Goal: Task Accomplishment & Management: Use online tool/utility

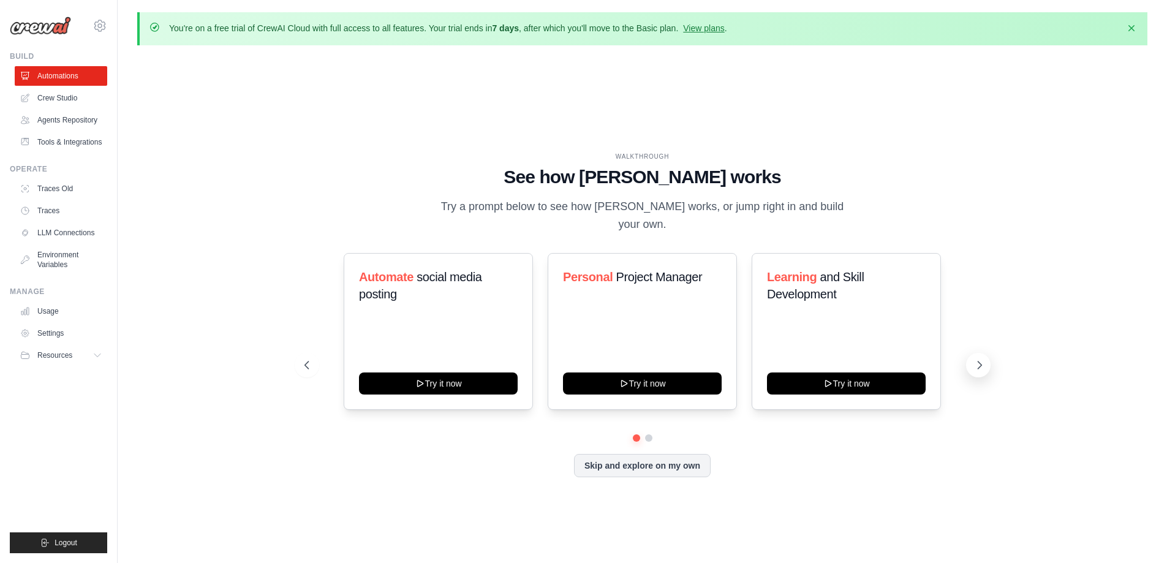
click at [986, 359] on button at bounding box center [978, 365] width 25 height 25
click at [972, 353] on button at bounding box center [978, 365] width 25 height 25
click at [621, 458] on button "Skip and explore on my own" at bounding box center [642, 464] width 137 height 23
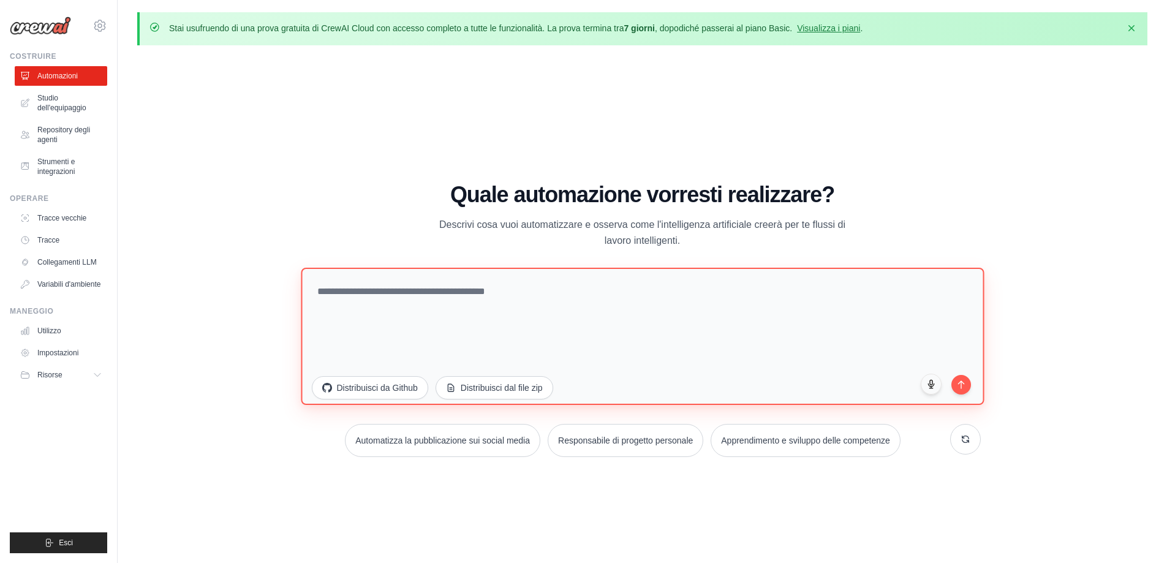
click at [505, 290] on textarea at bounding box center [642, 335] width 683 height 137
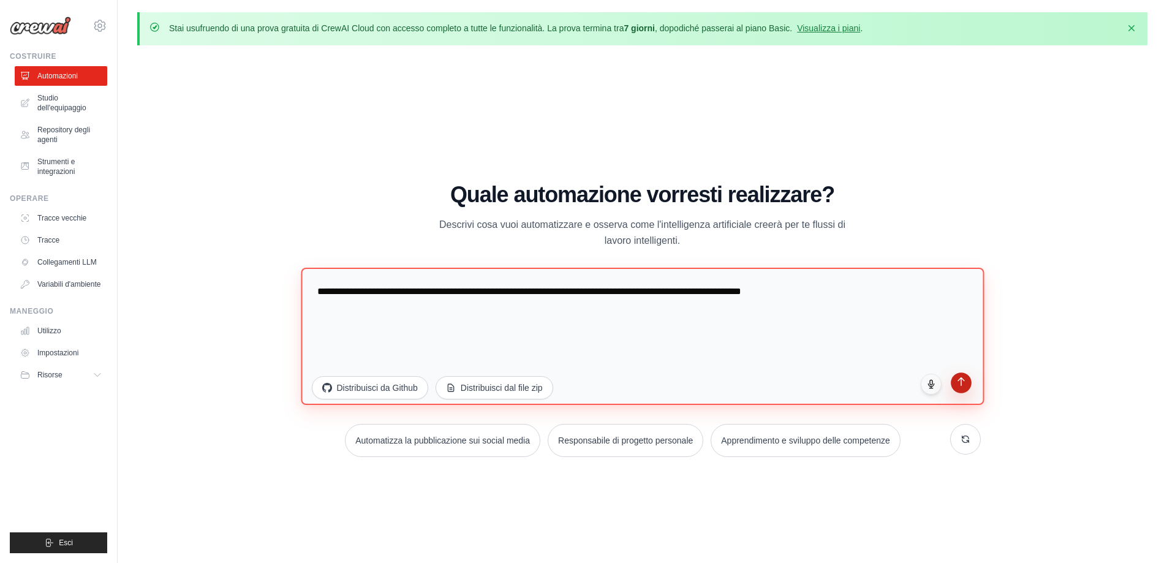
type textarea "**********"
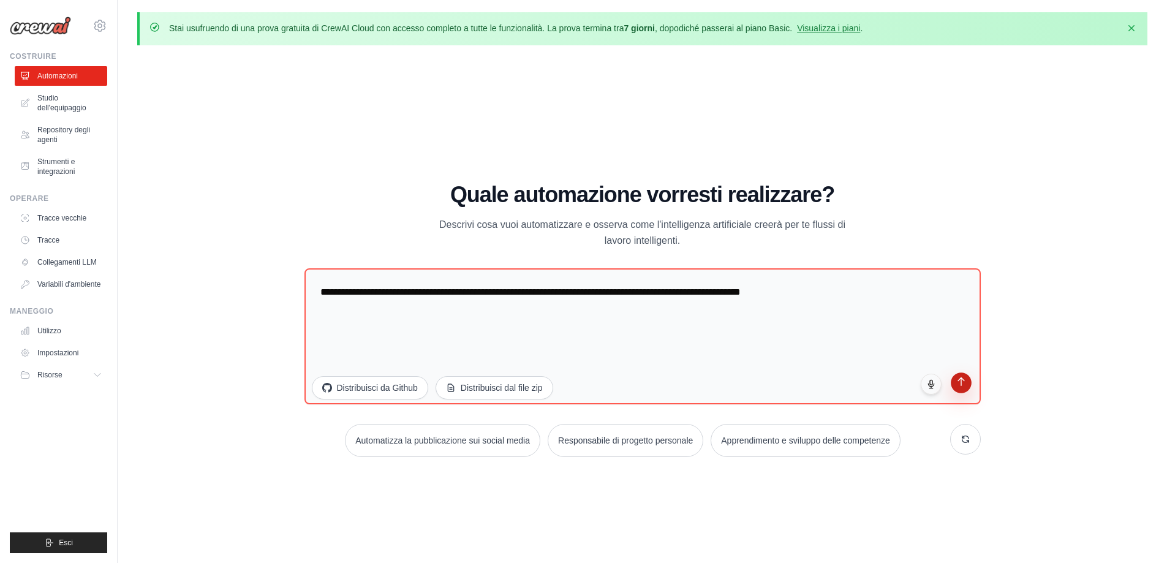
click at [955, 390] on button "submit" at bounding box center [961, 383] width 21 height 21
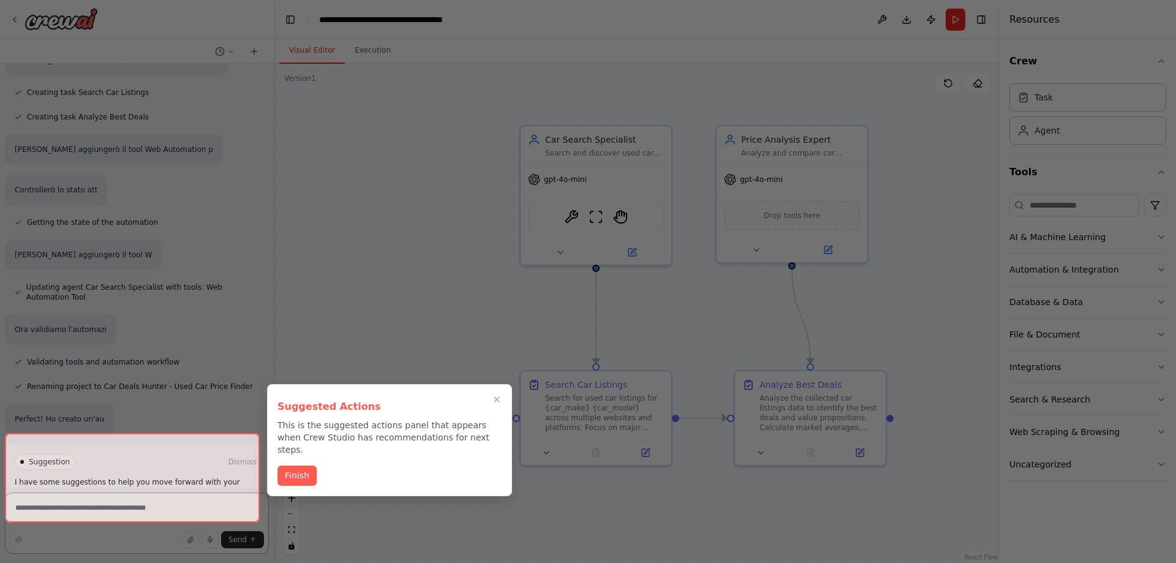
scroll to position [540, 0]
